Goal: Task Accomplishment & Management: Use online tool/utility

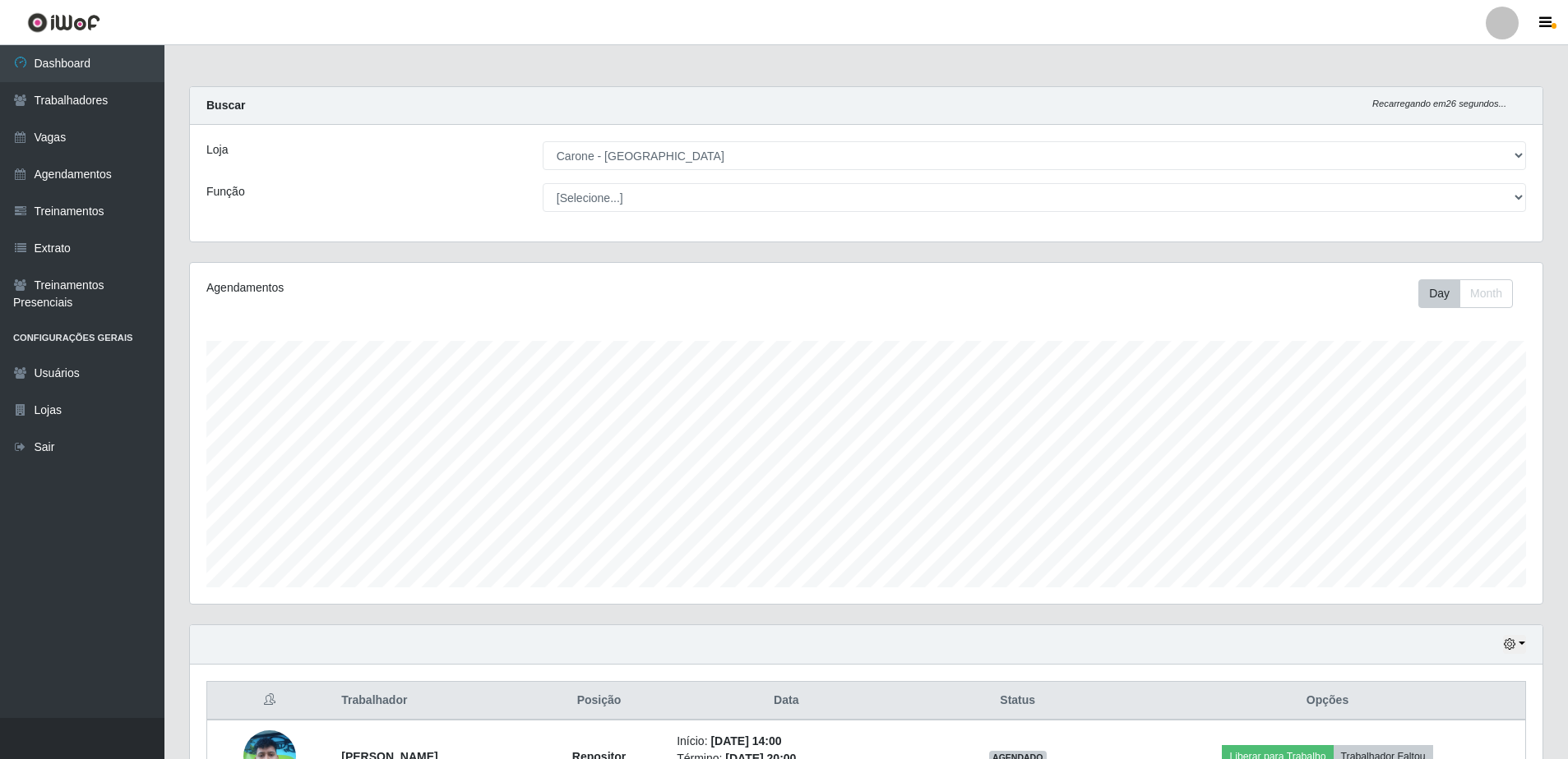
select select "505"
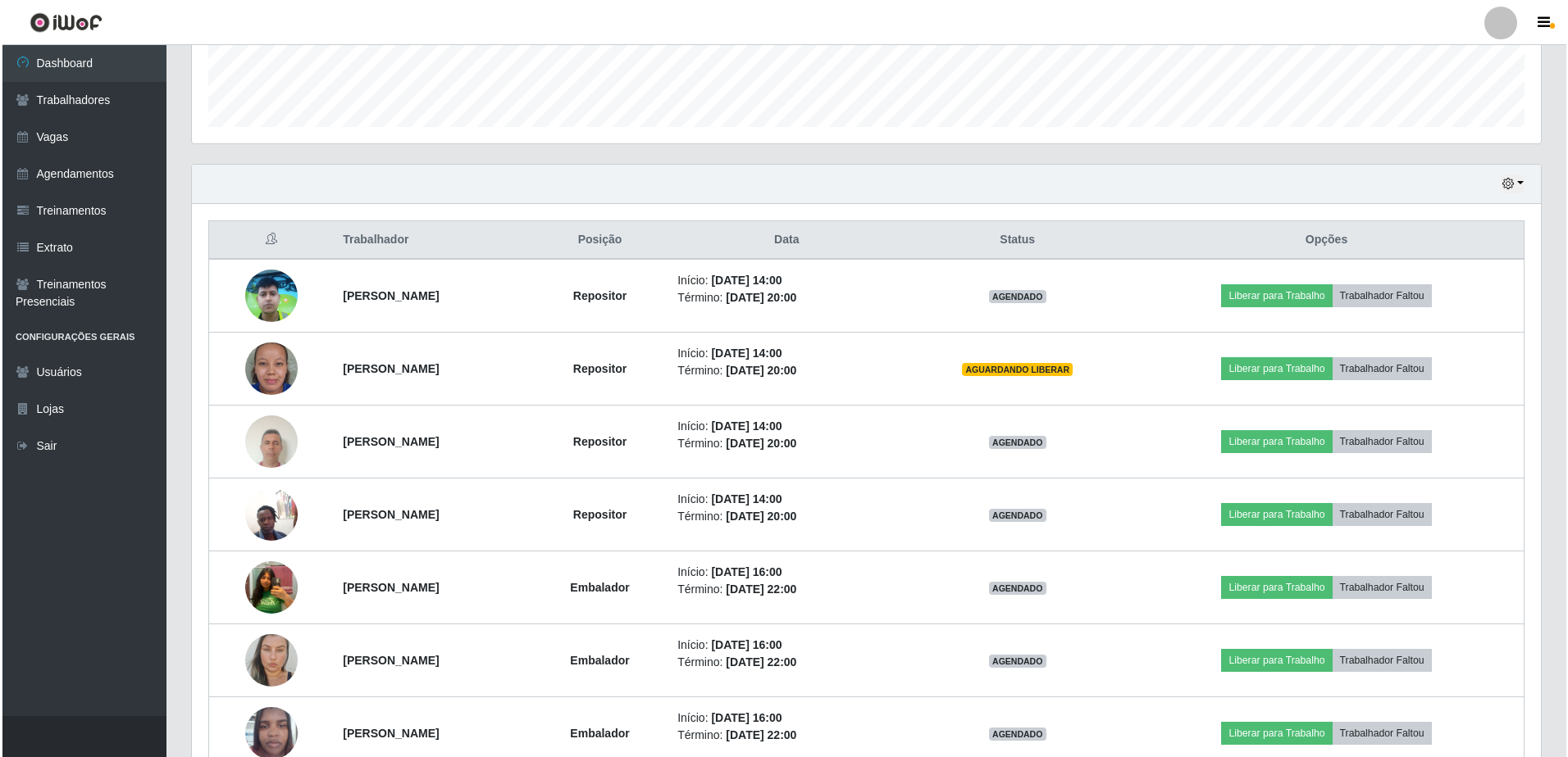
scroll to position [541, 0]
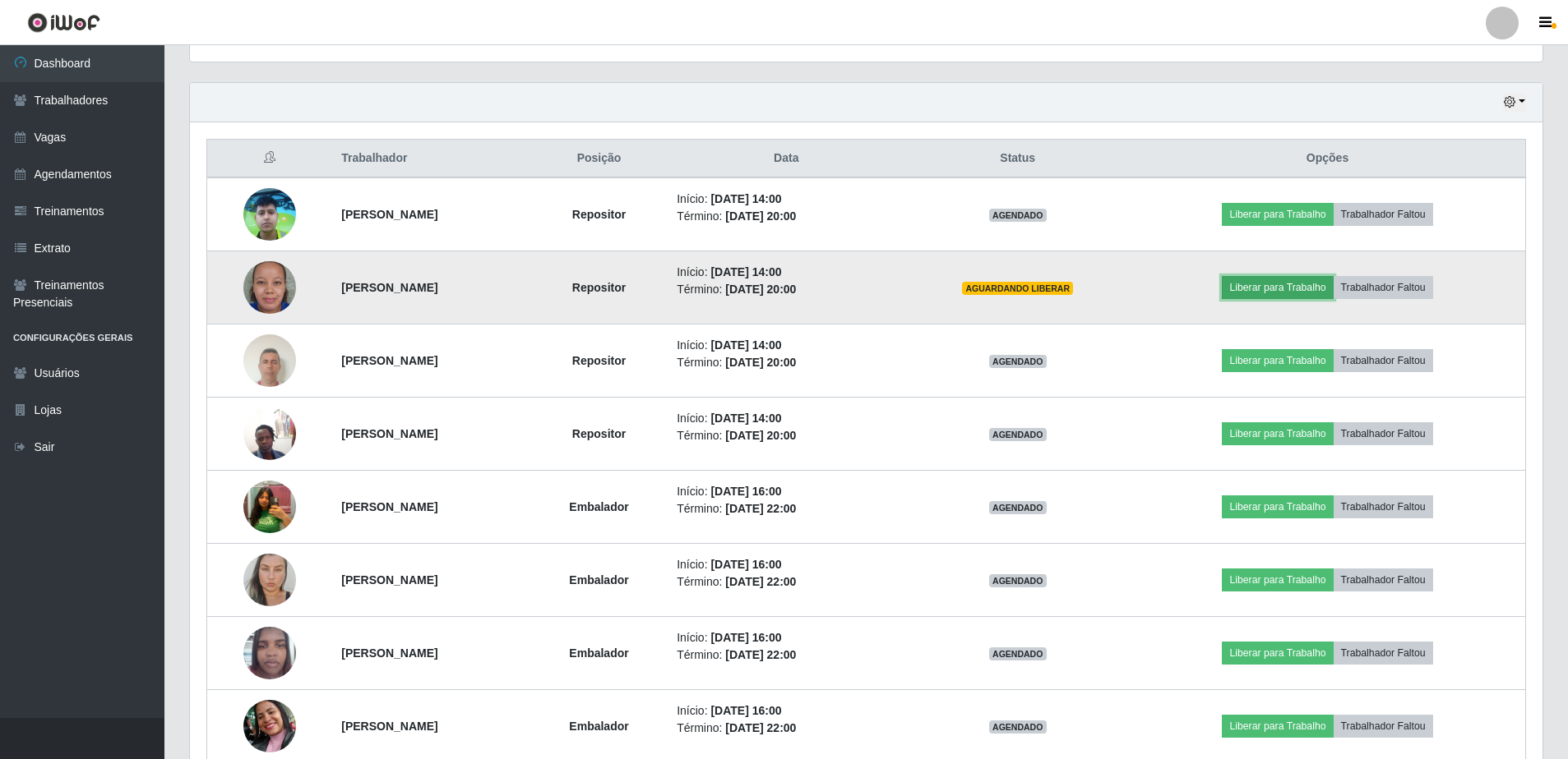
click at [1314, 288] on button "Liberar para Trabalho" at bounding box center [1277, 288] width 111 height 23
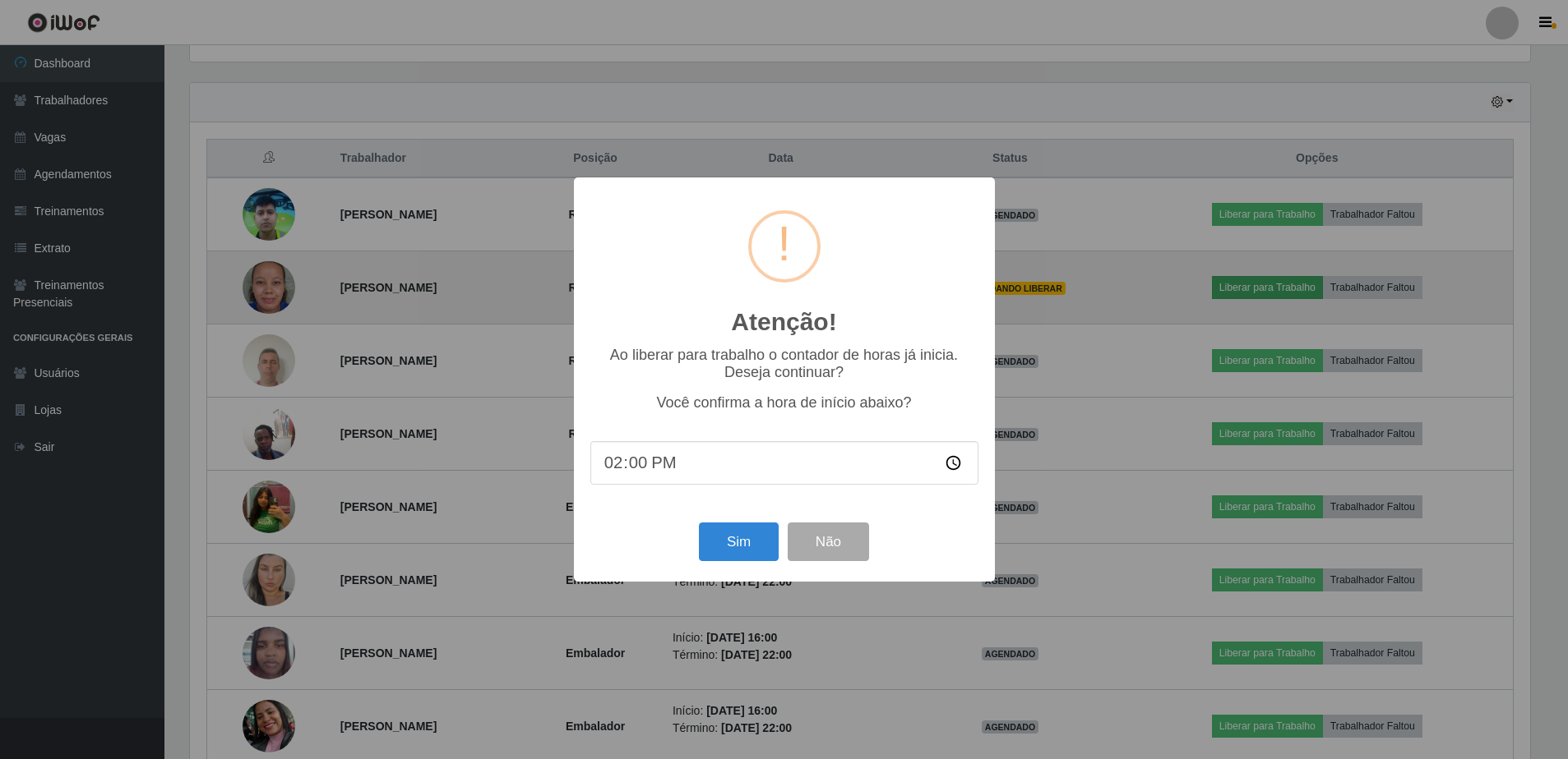
scroll to position [341, 1344]
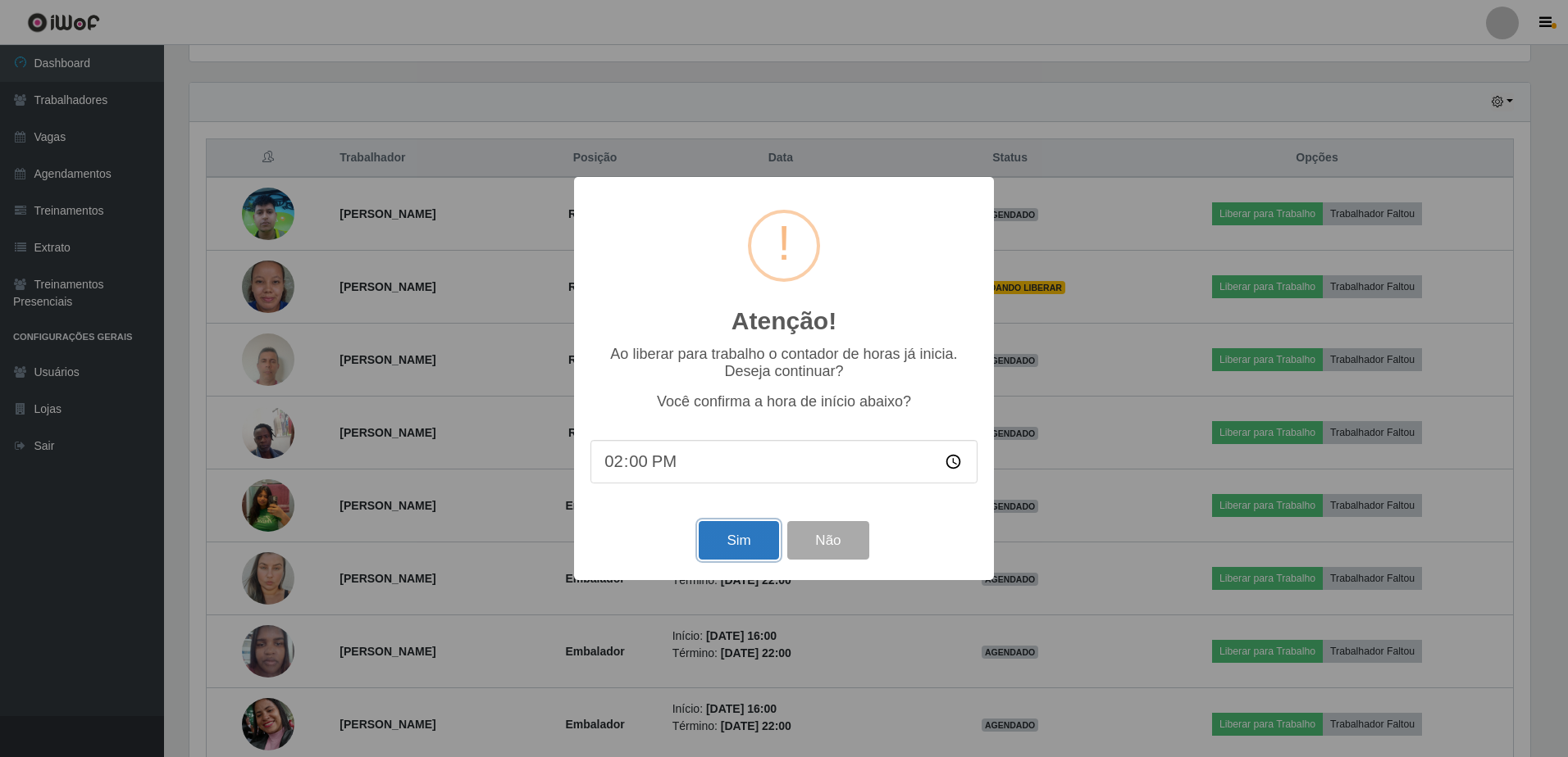
click at [754, 540] on button "Sim" at bounding box center [739, 541] width 80 height 38
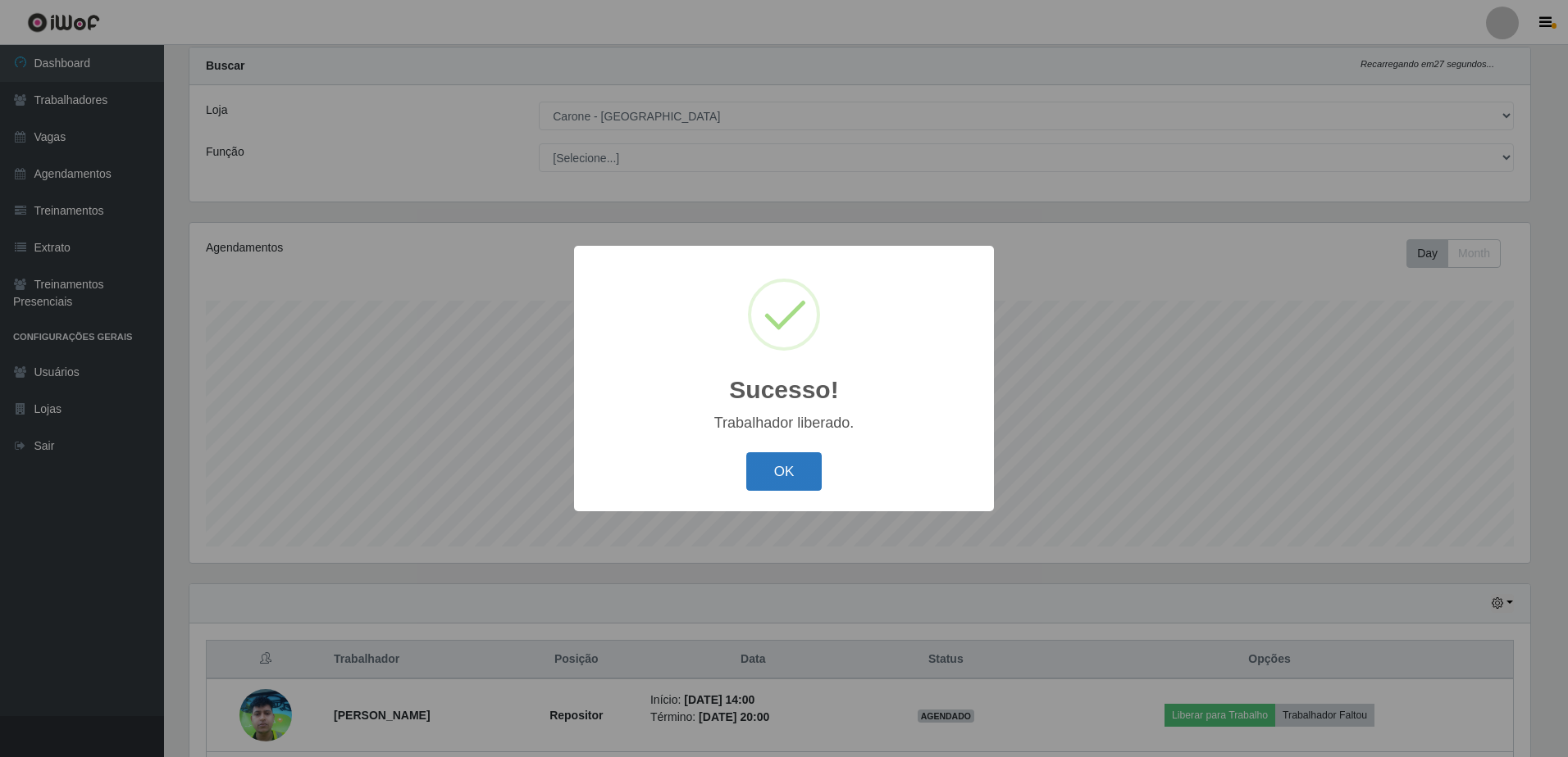
click at [802, 476] on button "OK" at bounding box center [785, 472] width 77 height 38
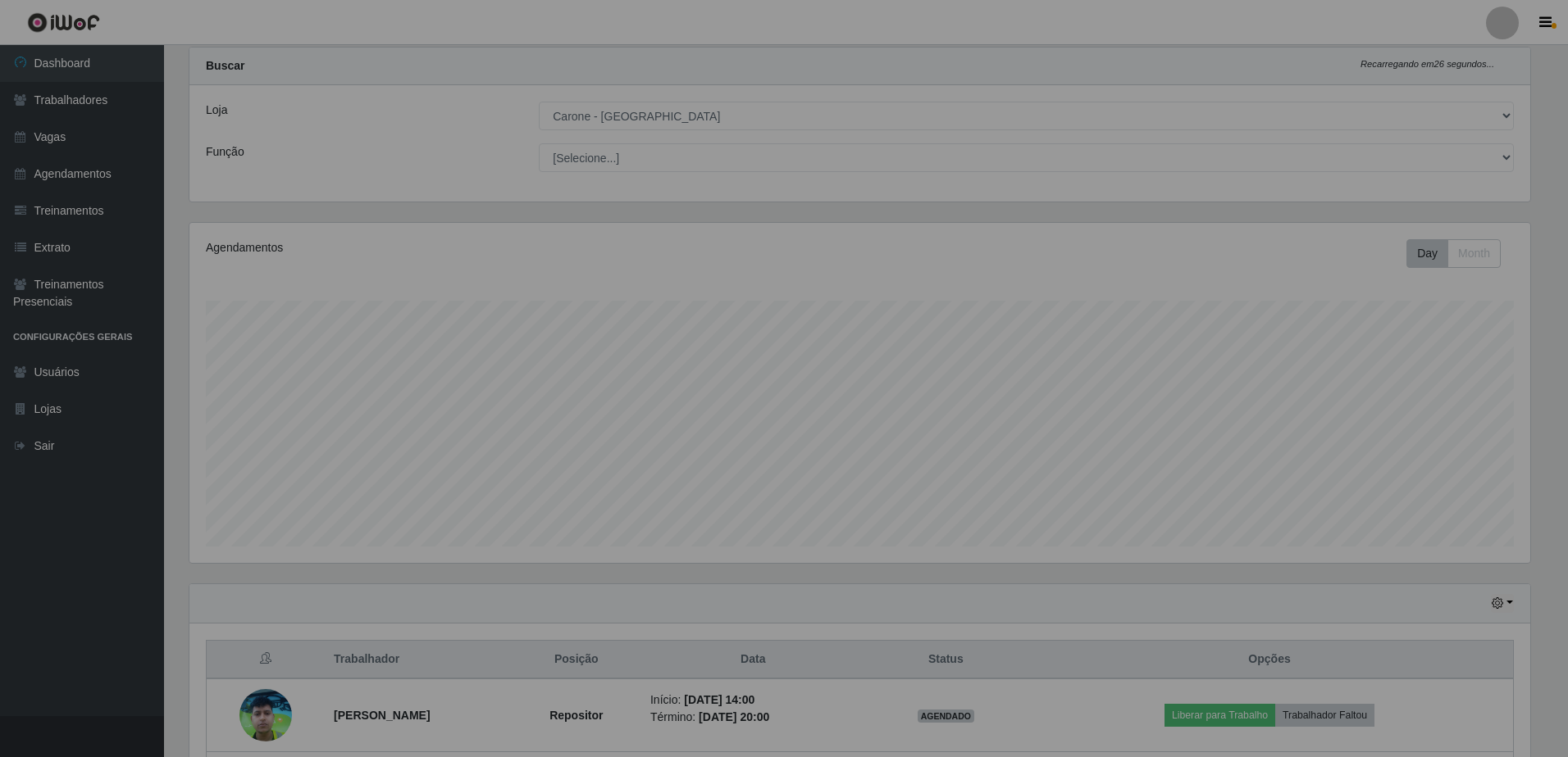
click at [802, 476] on div "Sucesso! × Trabalhador liberado. OK Cancel" at bounding box center [784, 378] width 1568 height 757
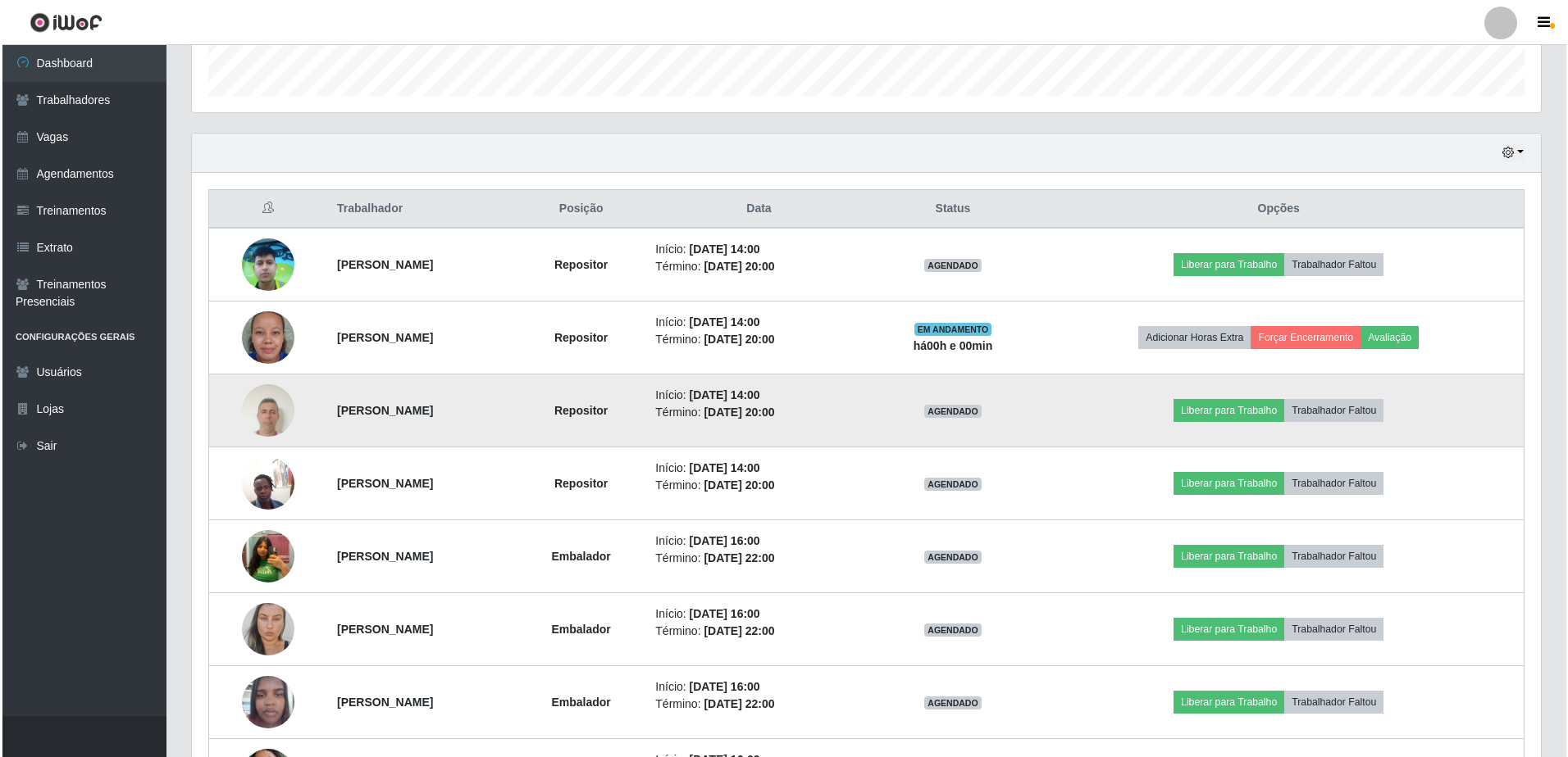
scroll to position [532, 0]
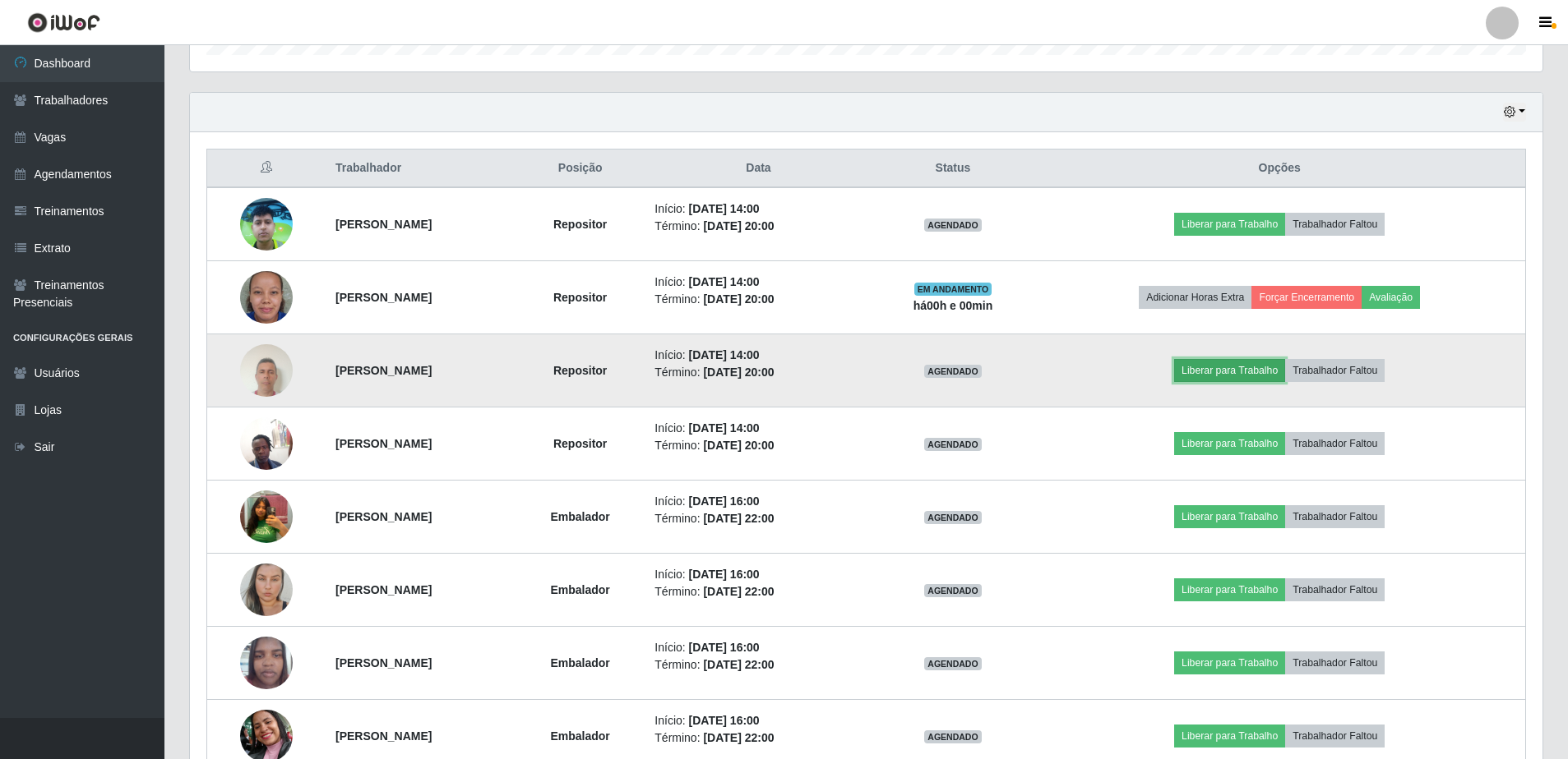
click at [1264, 367] on button "Liberar para Trabalho" at bounding box center [1229, 371] width 111 height 23
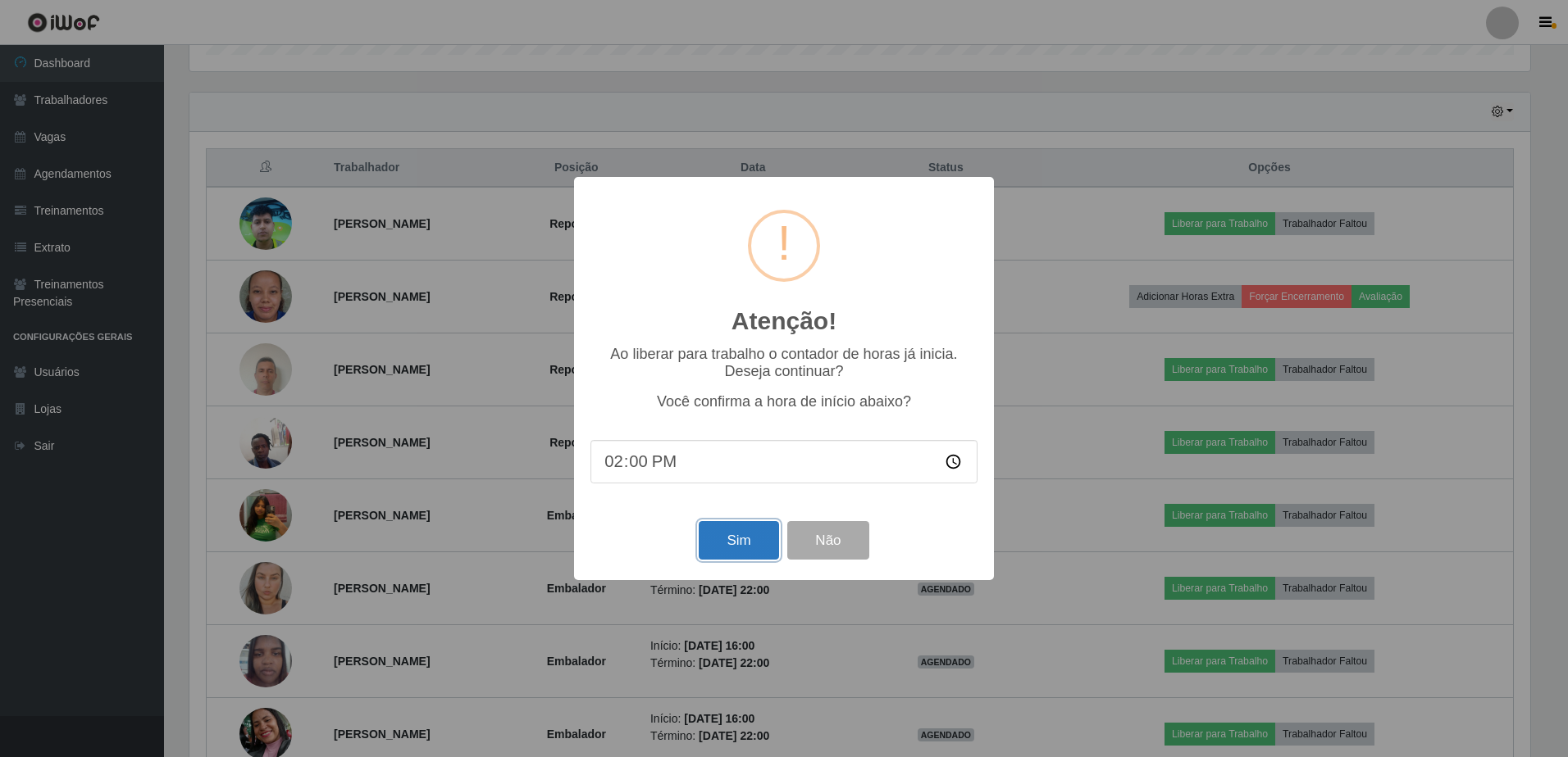
click at [738, 548] on button "Sim" at bounding box center [739, 541] width 80 height 38
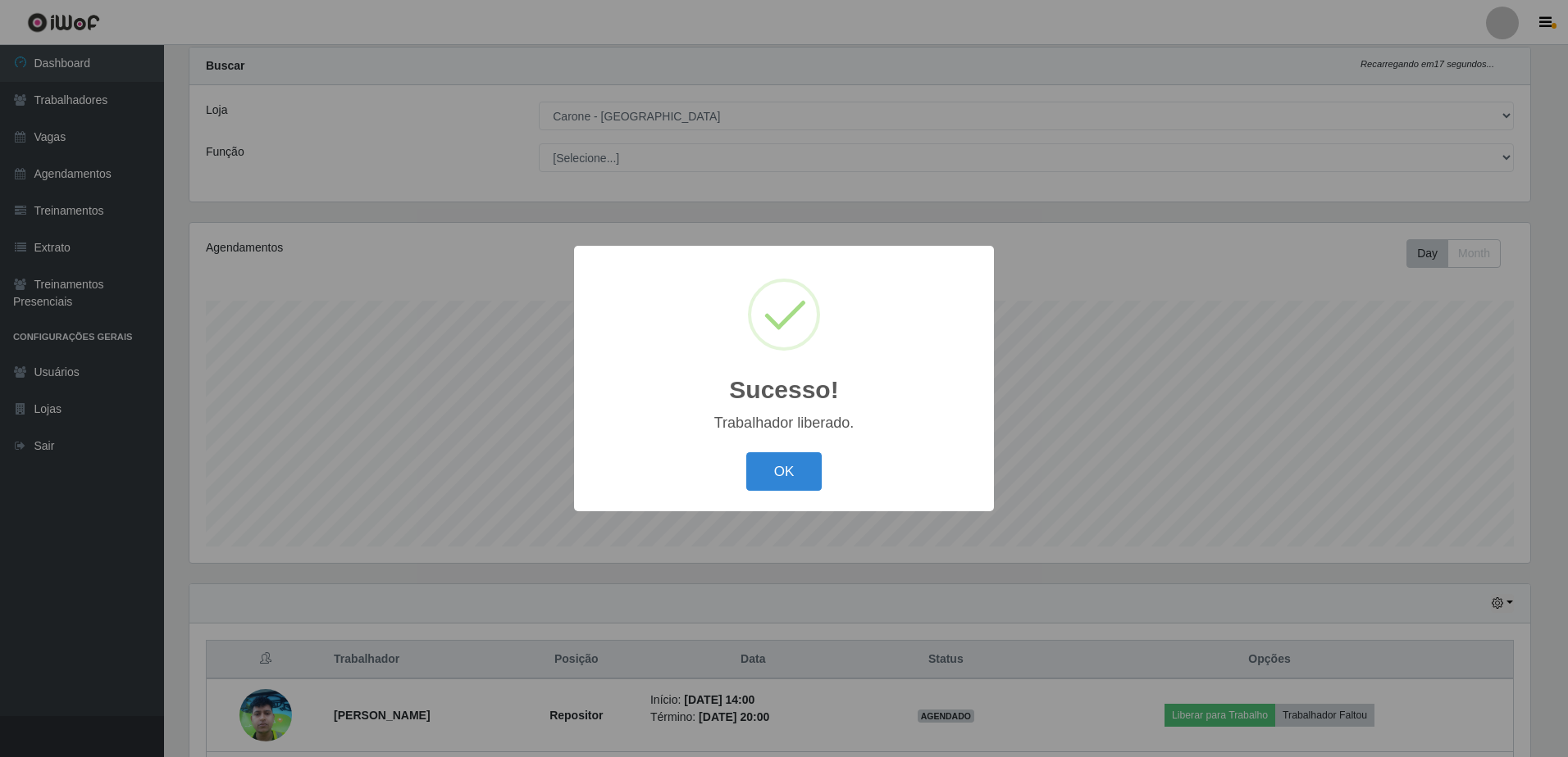
click at [1275, 355] on div "Sucesso! × Trabalhador liberado. OK Cancel" at bounding box center [784, 378] width 1568 height 757
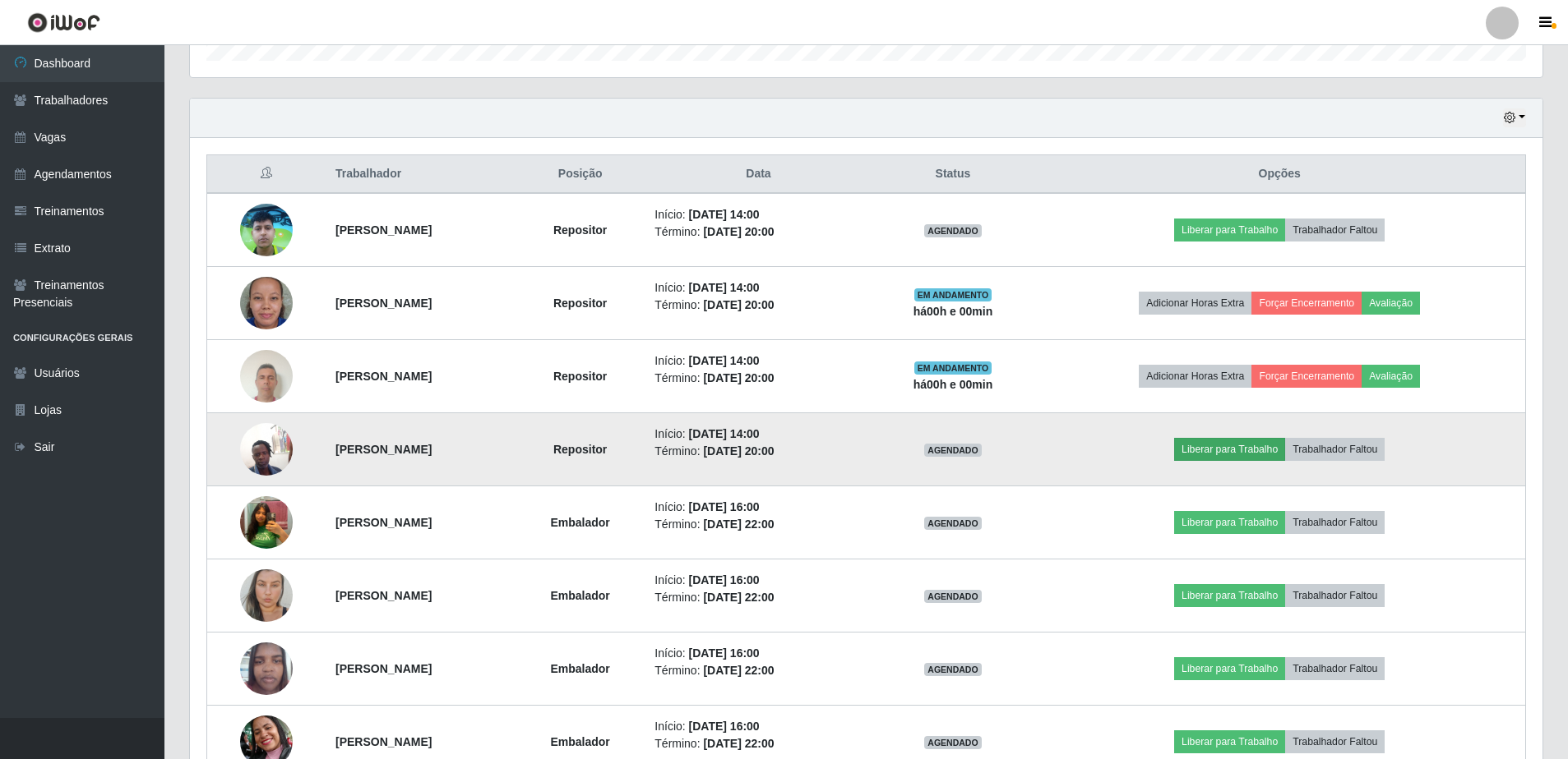
scroll to position [533, 0]
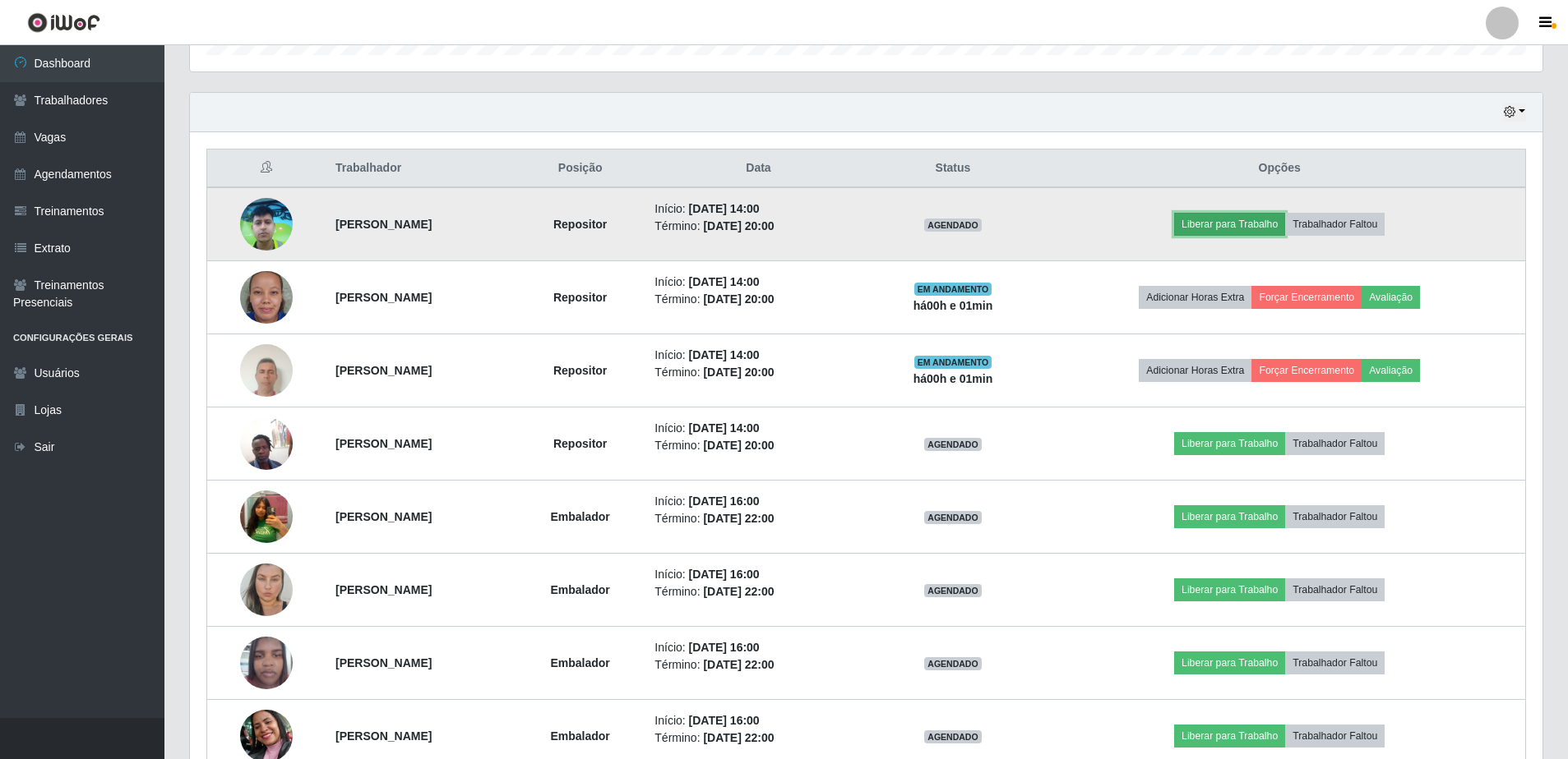
click at [1263, 234] on button "Liberar para Trabalho" at bounding box center [1229, 224] width 111 height 23
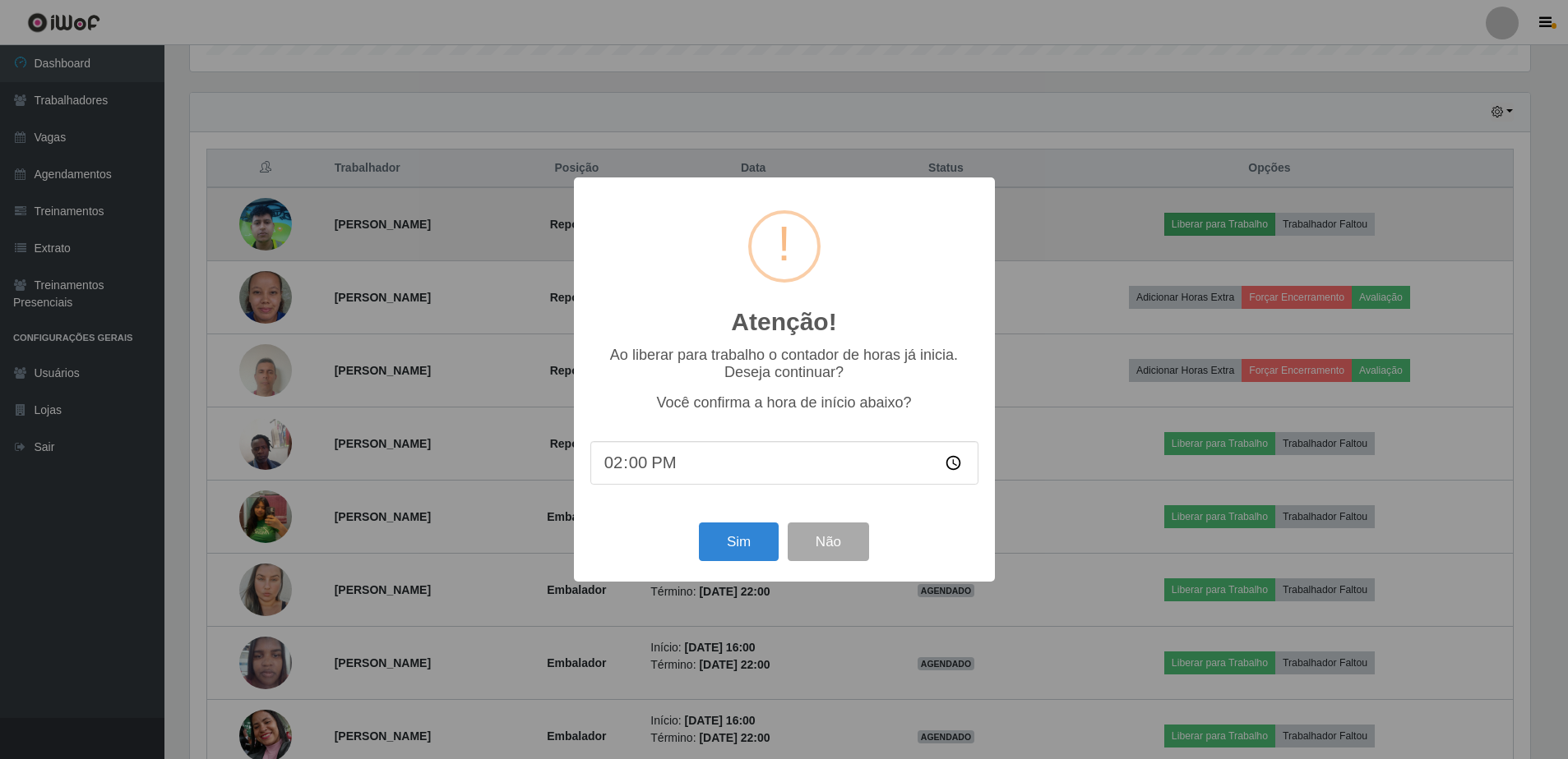
scroll to position [341, 1344]
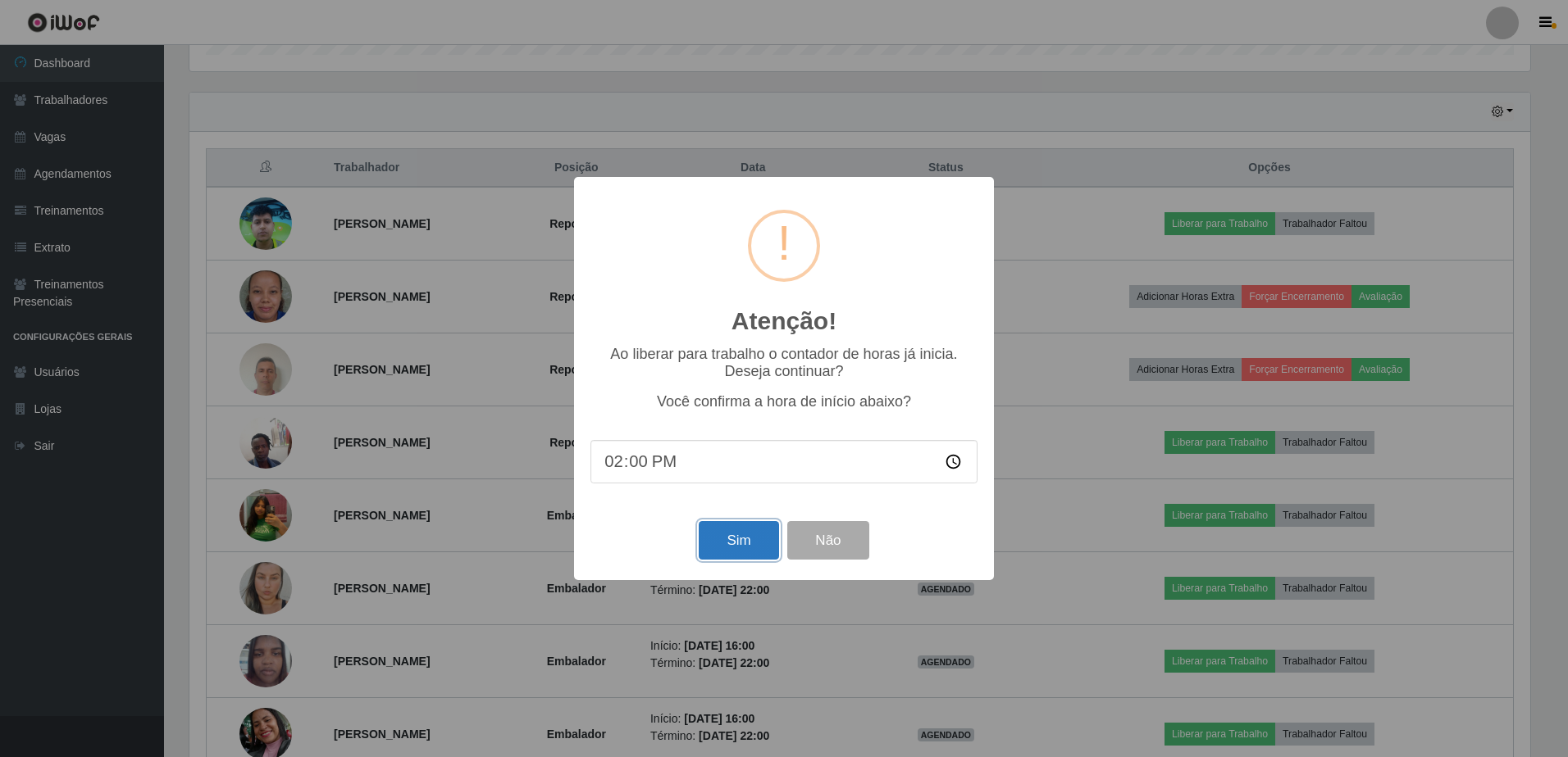
click at [749, 538] on button "Sim" at bounding box center [739, 541] width 80 height 38
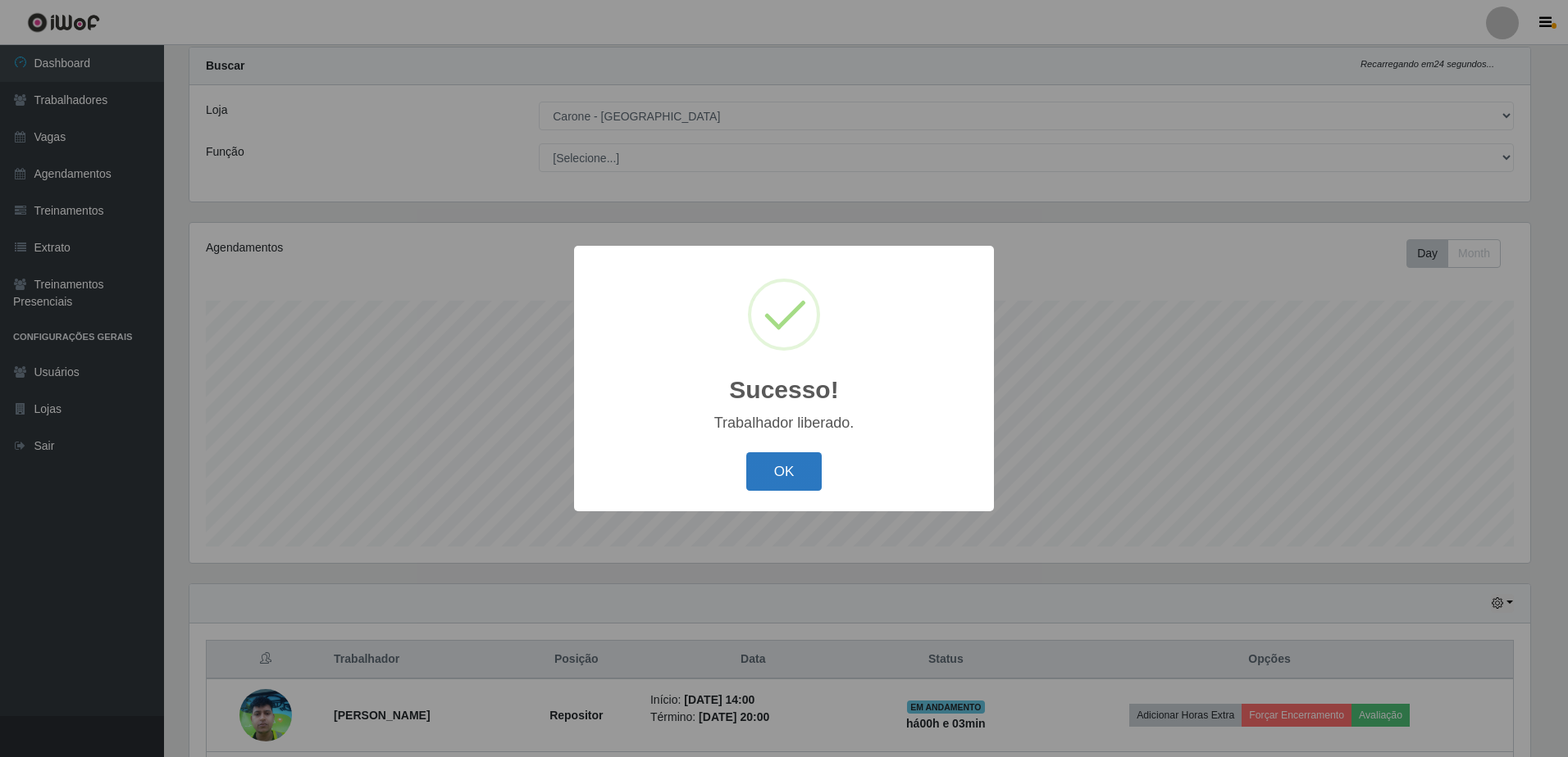
click at [801, 475] on button "OK" at bounding box center [785, 472] width 77 height 38
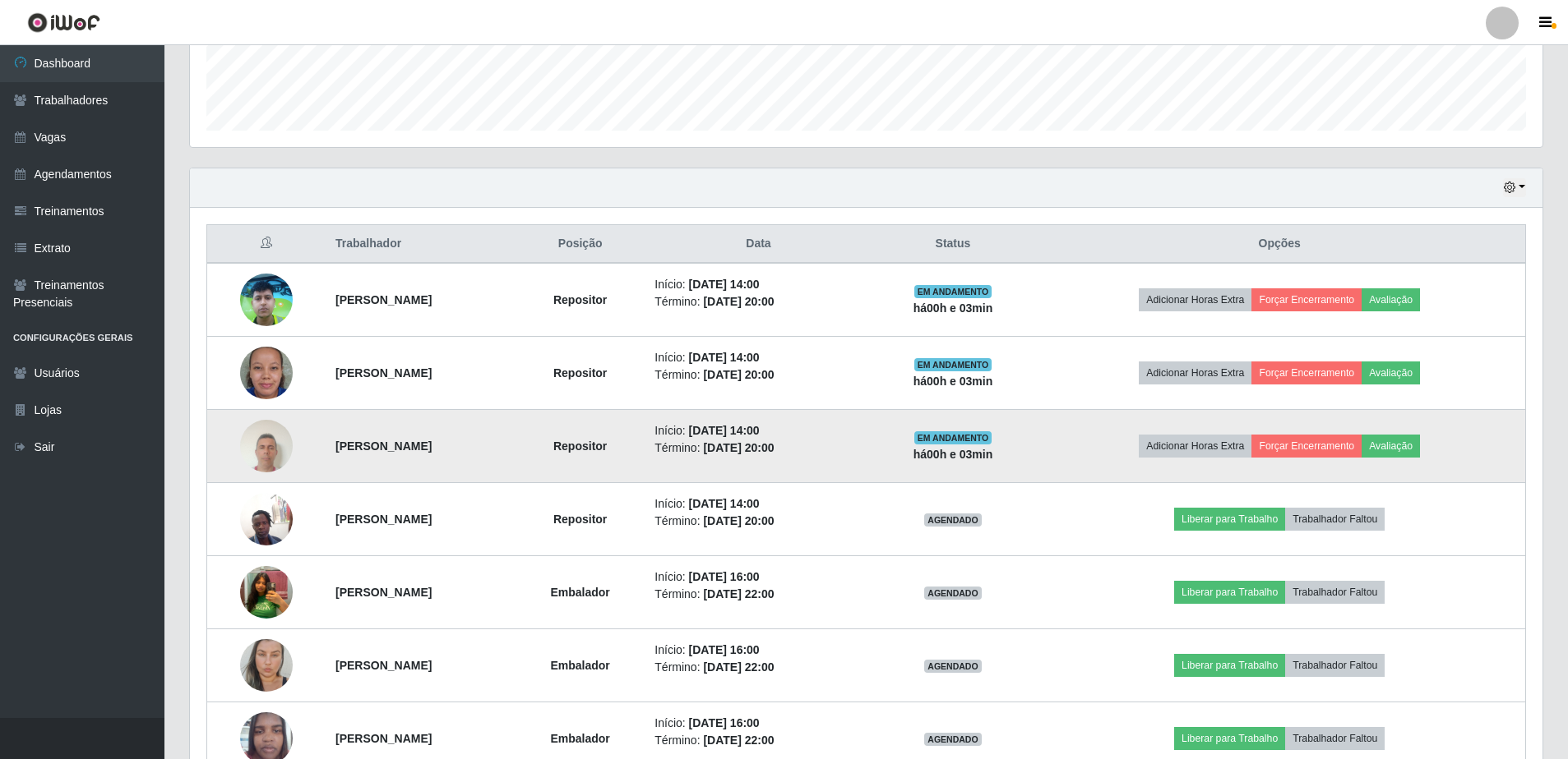
scroll to position [533, 0]
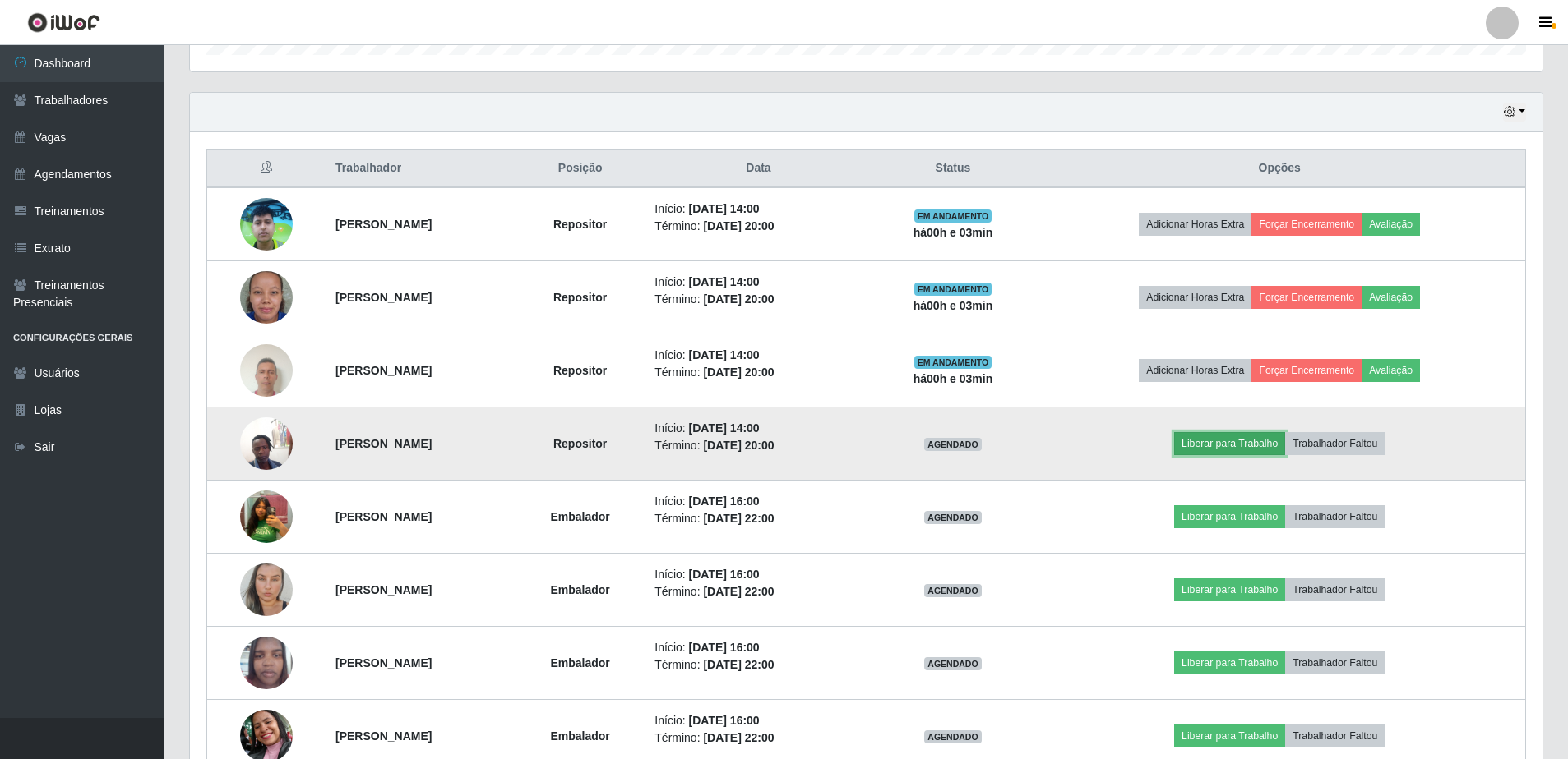
click at [1257, 449] on button "Liberar para Trabalho" at bounding box center [1229, 444] width 111 height 23
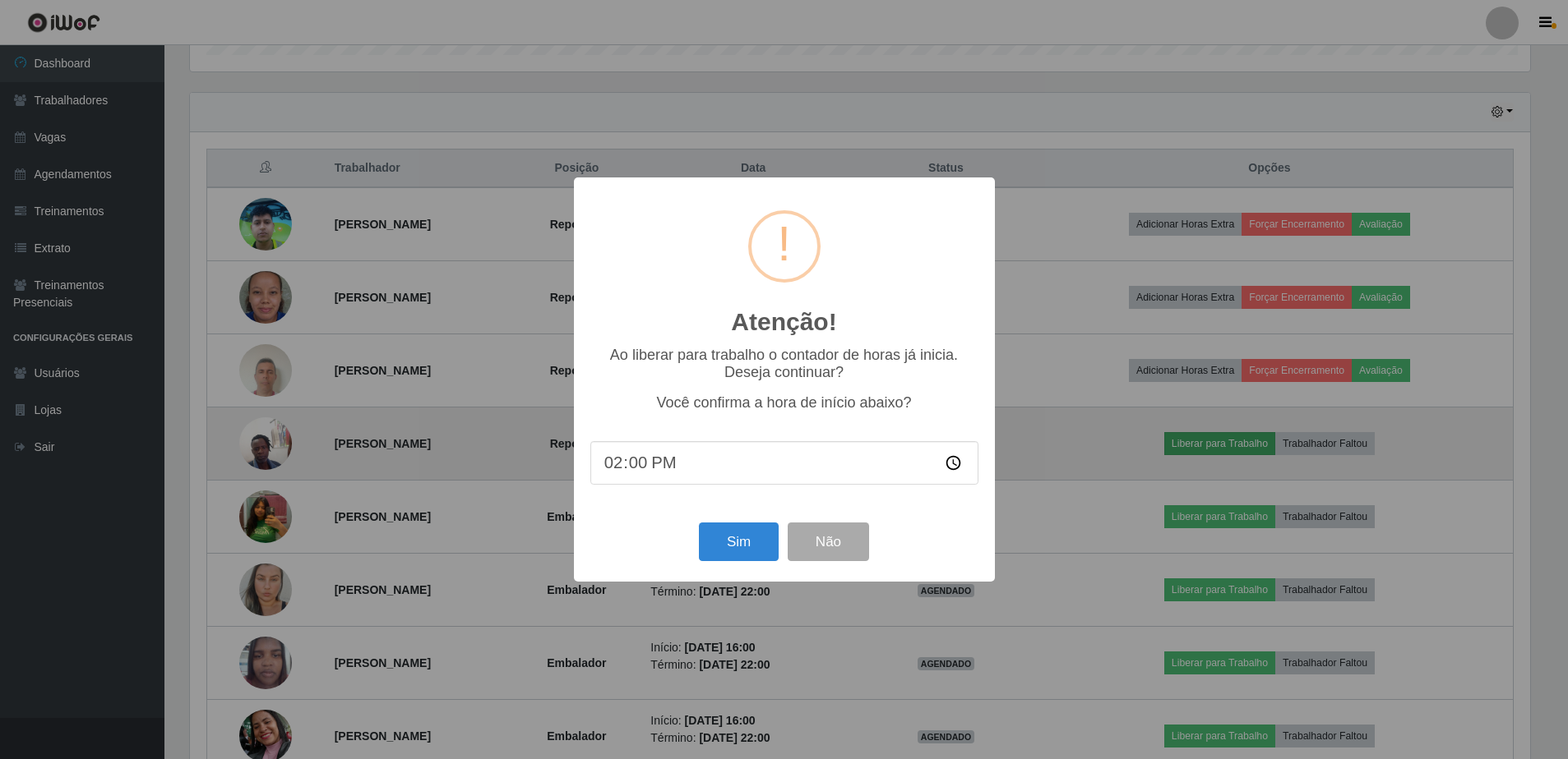
scroll to position [341, 1344]
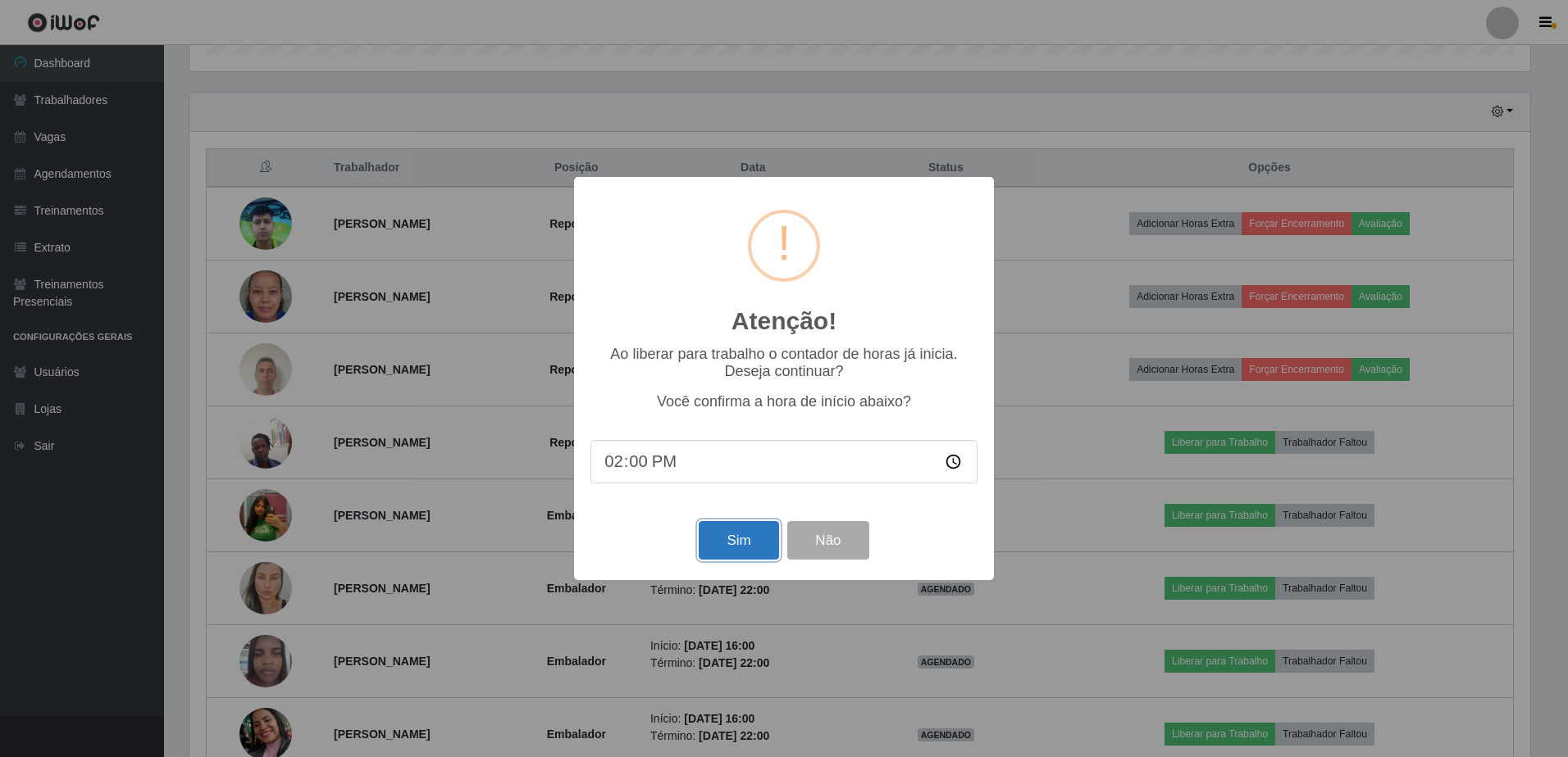
click at [744, 553] on button "Sim" at bounding box center [739, 541] width 80 height 38
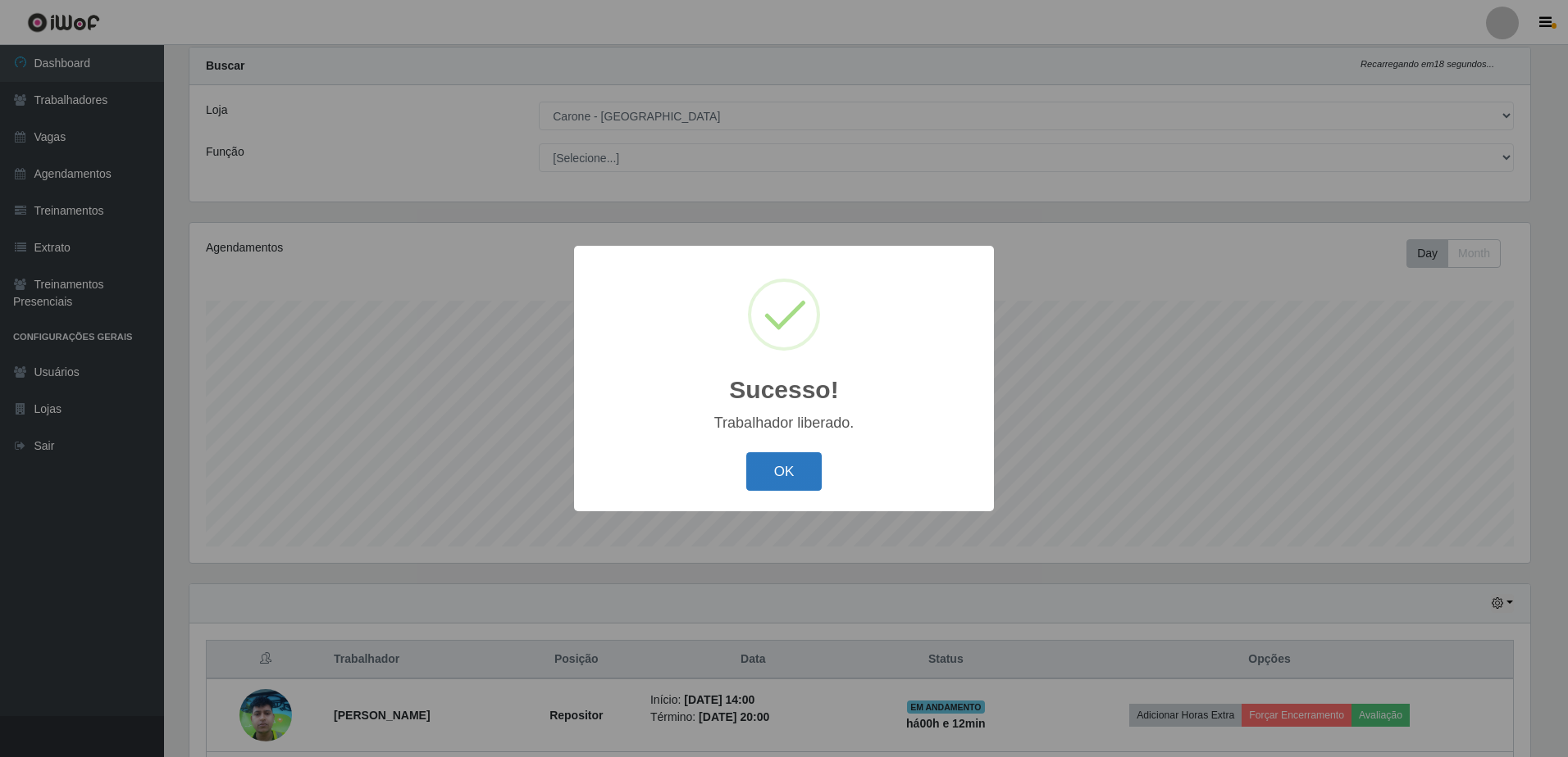
click at [809, 477] on button "OK" at bounding box center [785, 472] width 77 height 38
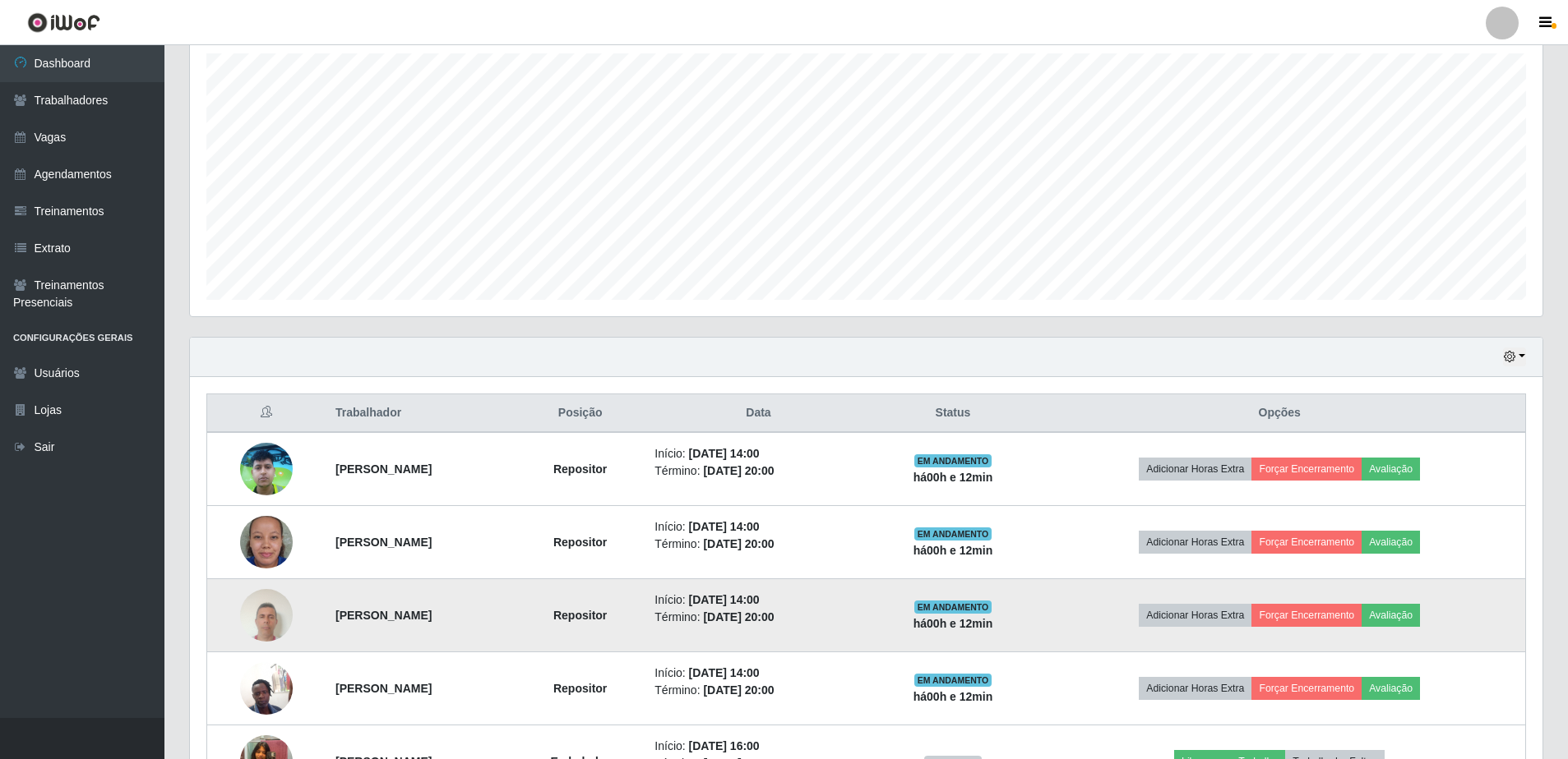
scroll to position [286, 0]
